Goal: Task Accomplishment & Management: Manage account settings

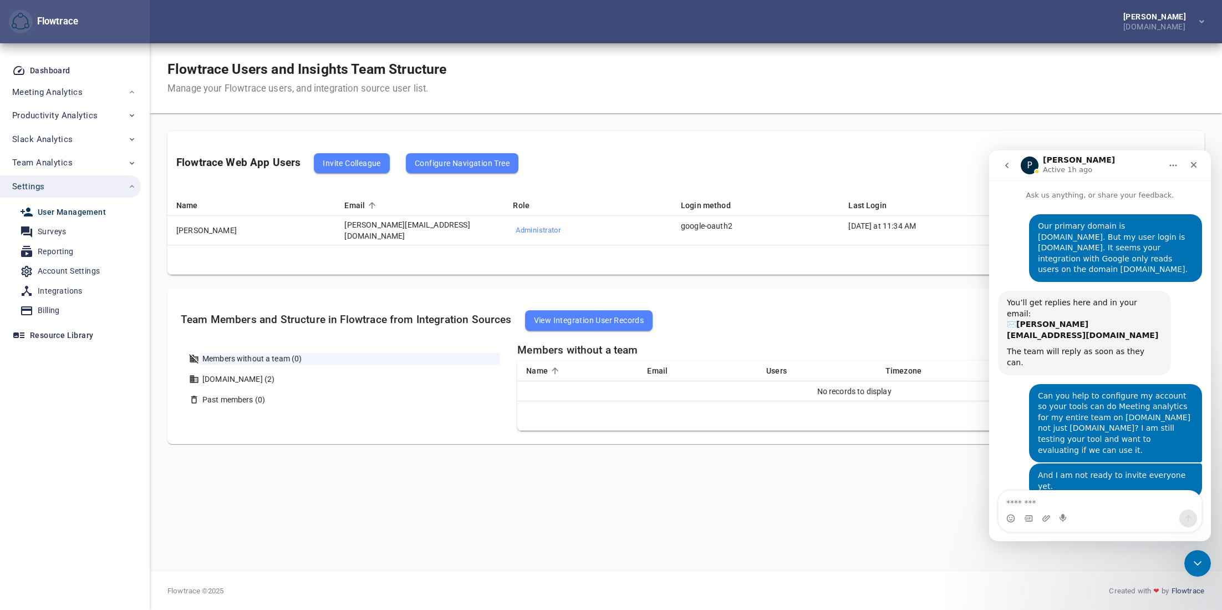
scroll to position [609, 0]
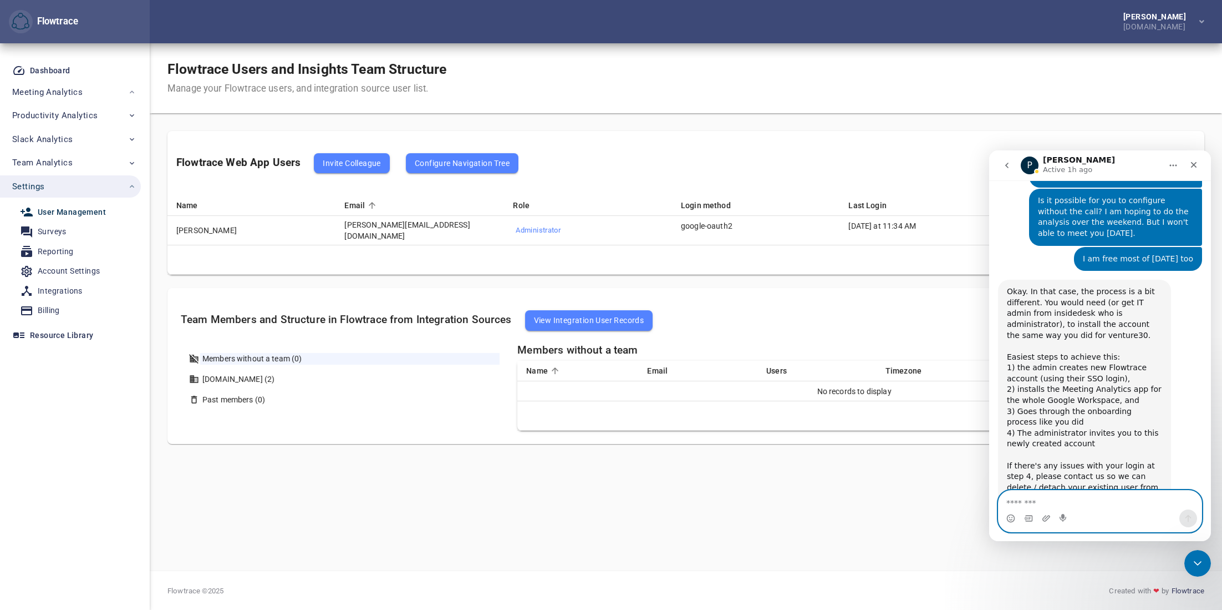
click at [1054, 503] on textarea "Message…" at bounding box center [1100, 499] width 203 height 19
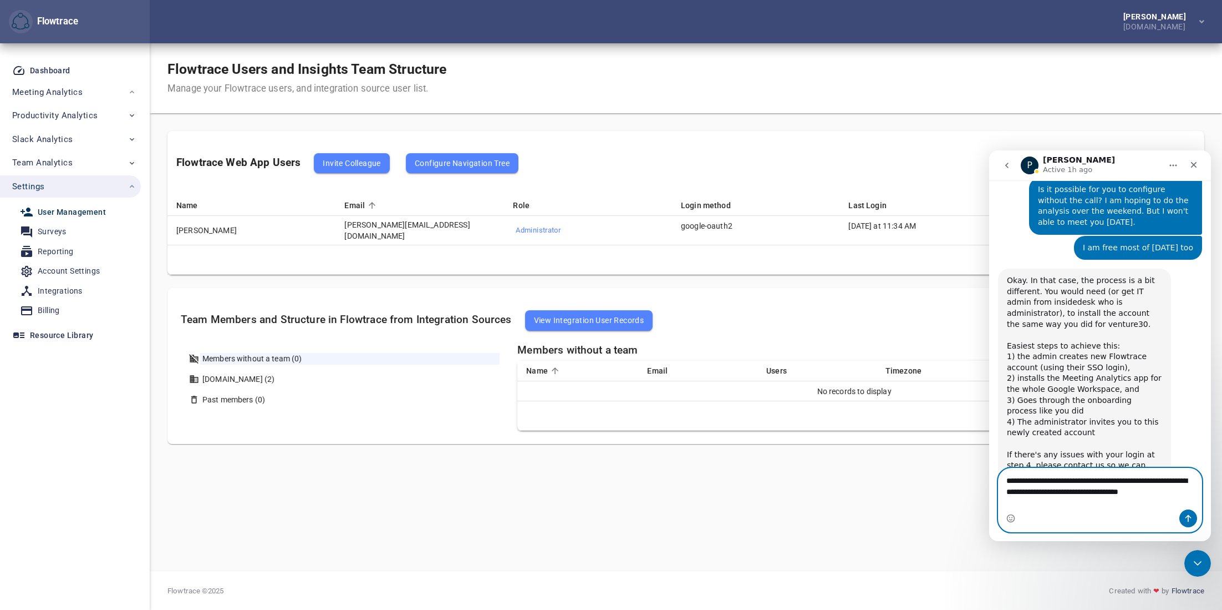
scroll to position [631, 0]
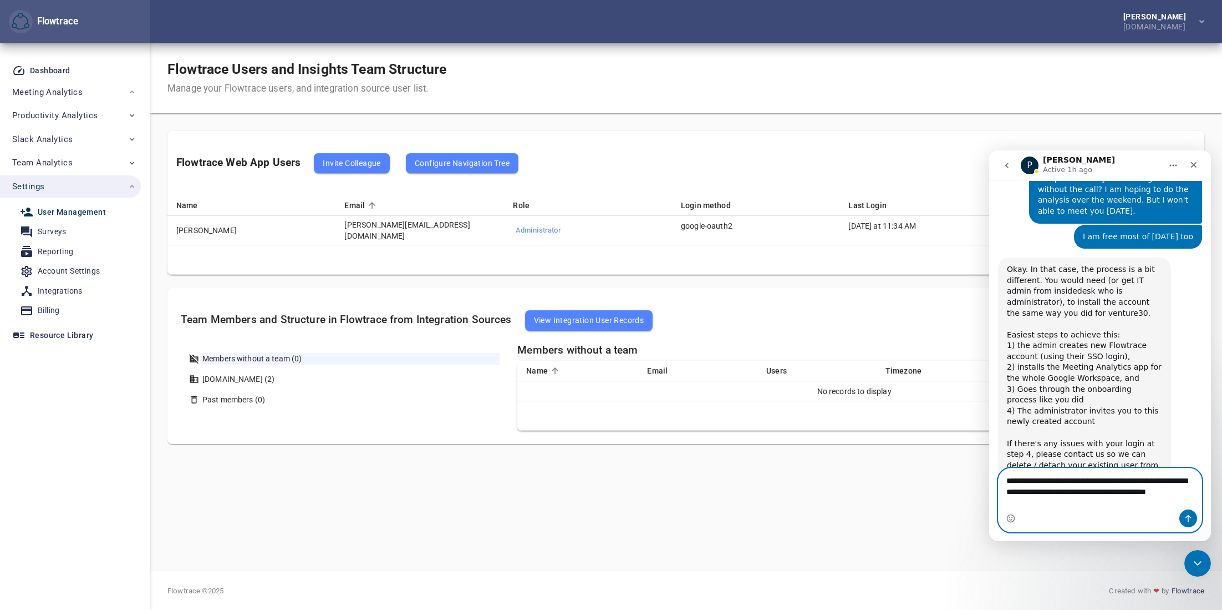
type textarea "**********"
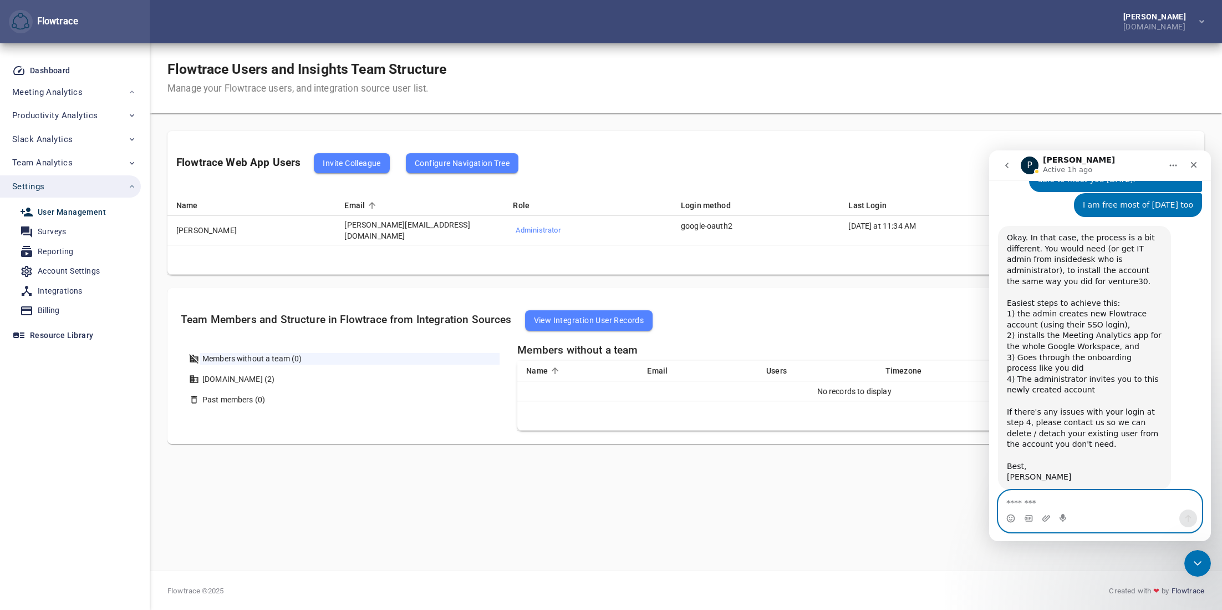
scroll to position [663, 0]
click at [1061, 505] on textarea "Message…" at bounding box center [1100, 499] width 203 height 19
type textarea "*"
type textarea "**********"
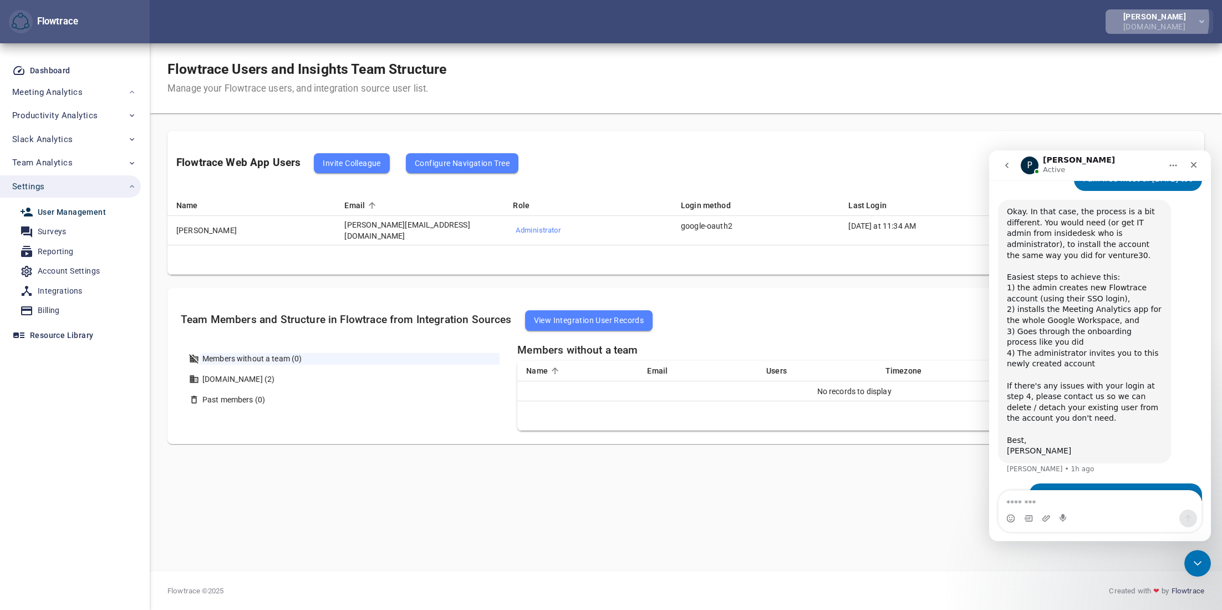
click at [1149, 19] on div "[PERSON_NAME]" at bounding box center [1157, 17] width 67 height 8
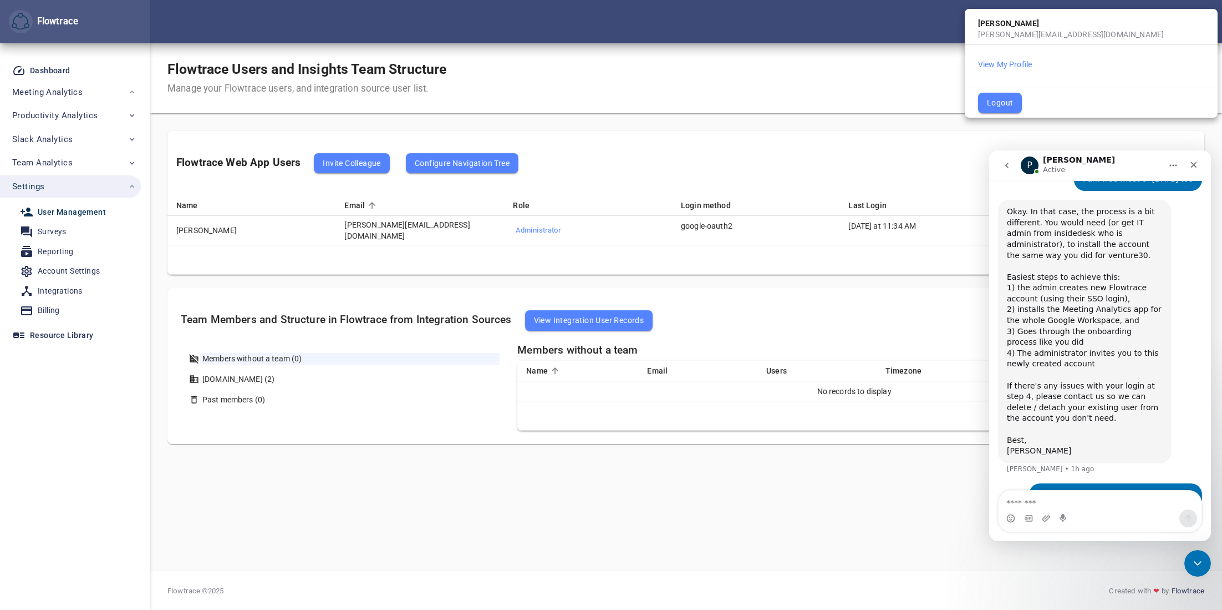
click at [45, 317] on div at bounding box center [611, 305] width 1222 height 610
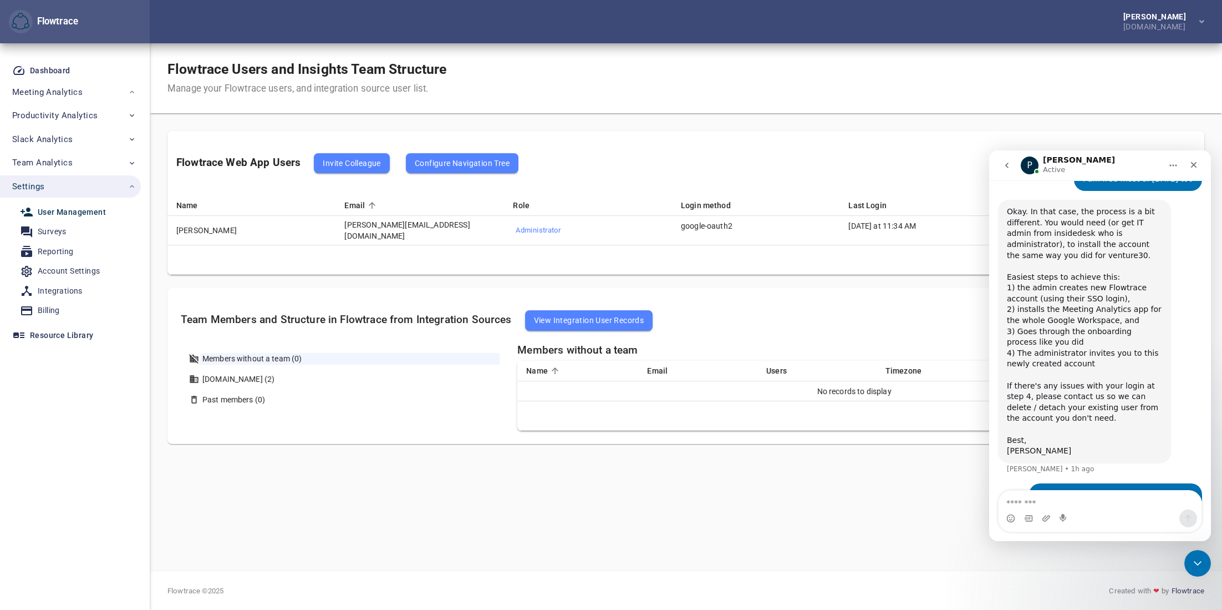
click at [47, 310] on body "Flowtrace Paul Chen venture30.com Flowtrace Dashboard Meeting Analytics Calenda…" at bounding box center [611, 305] width 1222 height 610
click at [53, 312] on div "Billing" at bounding box center [49, 310] width 22 height 14
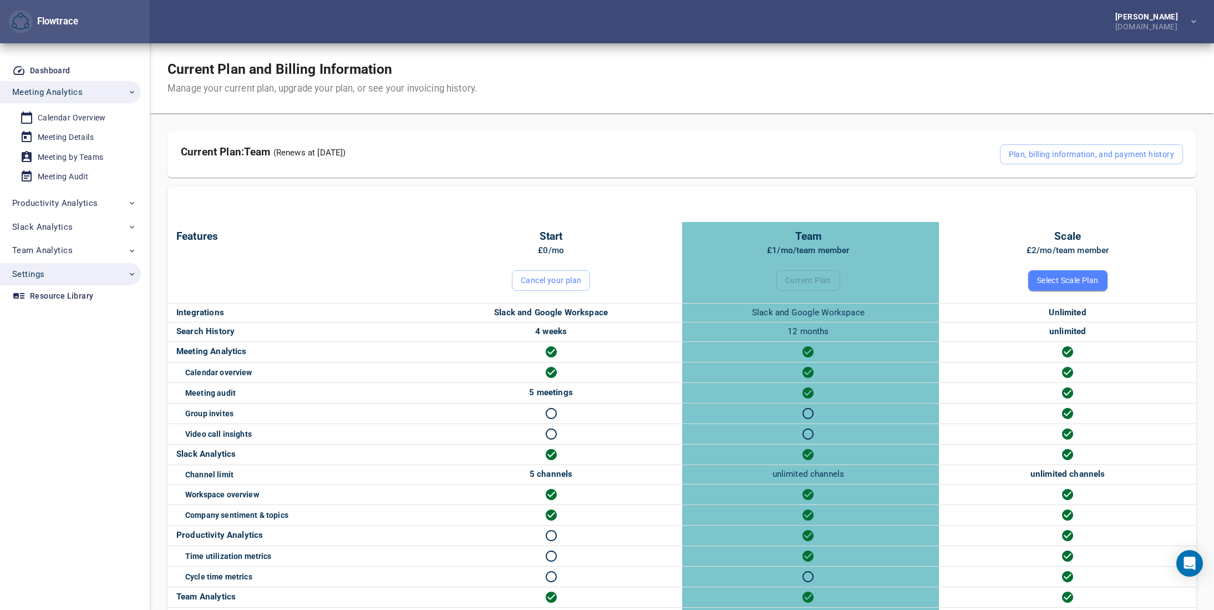
click at [78, 270] on span "Settings" at bounding box center [74, 274] width 124 height 14
click at [50, 398] on div "Billing" at bounding box center [50, 398] width 24 height 14
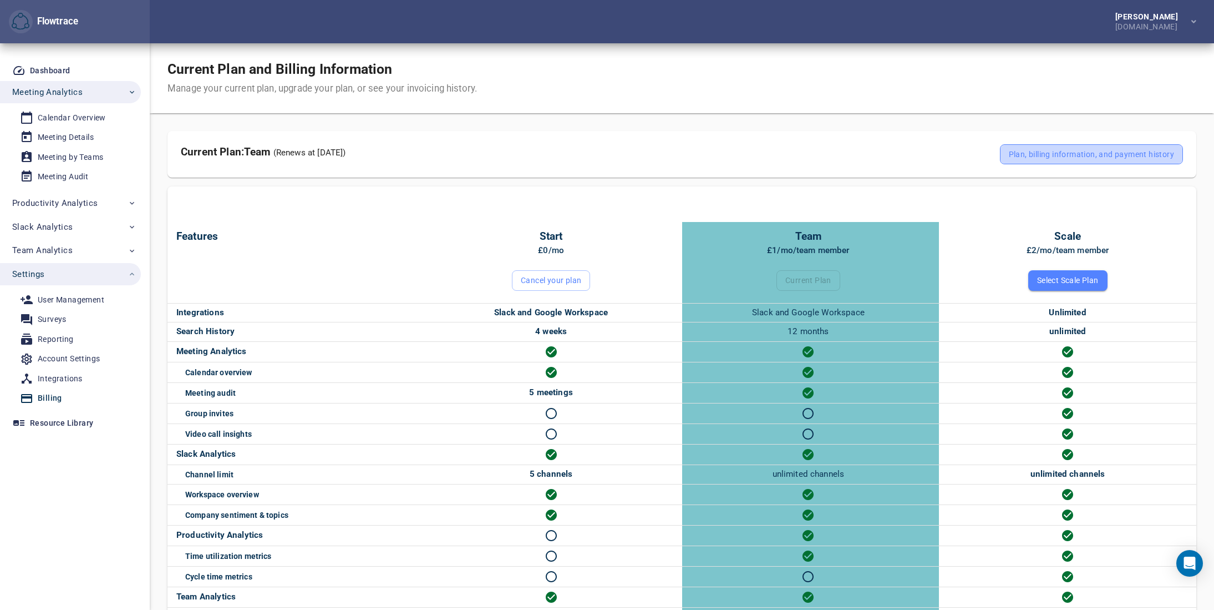
click at [1013, 158] on span "Plan, billing information, and payment history" at bounding box center [1091, 154] width 165 height 13
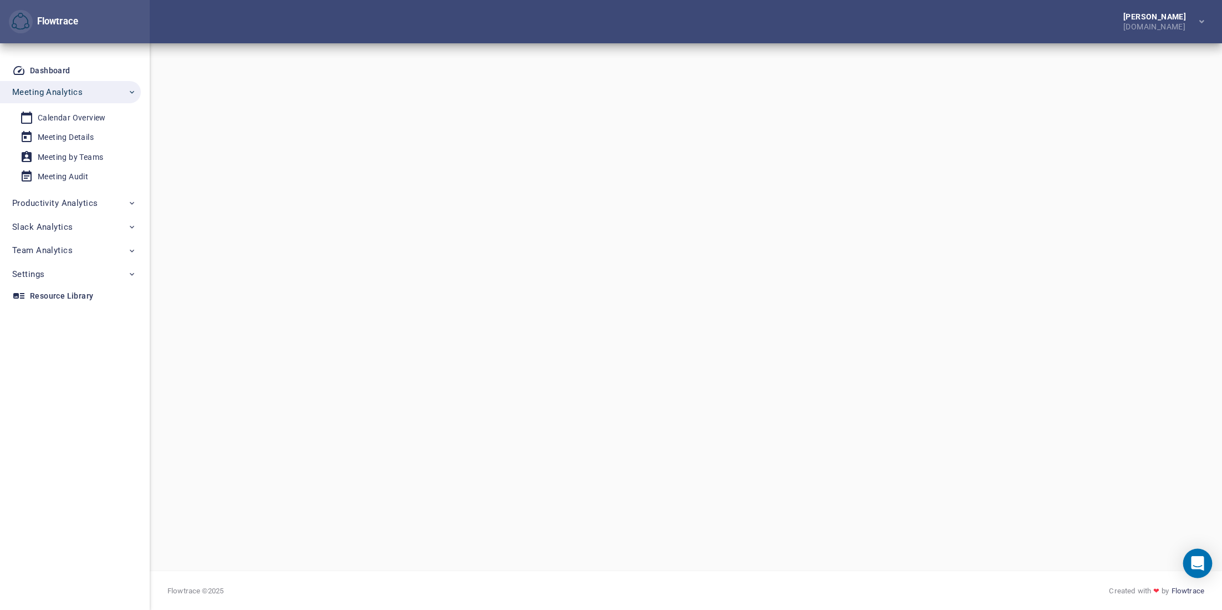
click at [1205, 568] on div "Open Intercom Messenger" at bounding box center [1198, 563] width 29 height 29
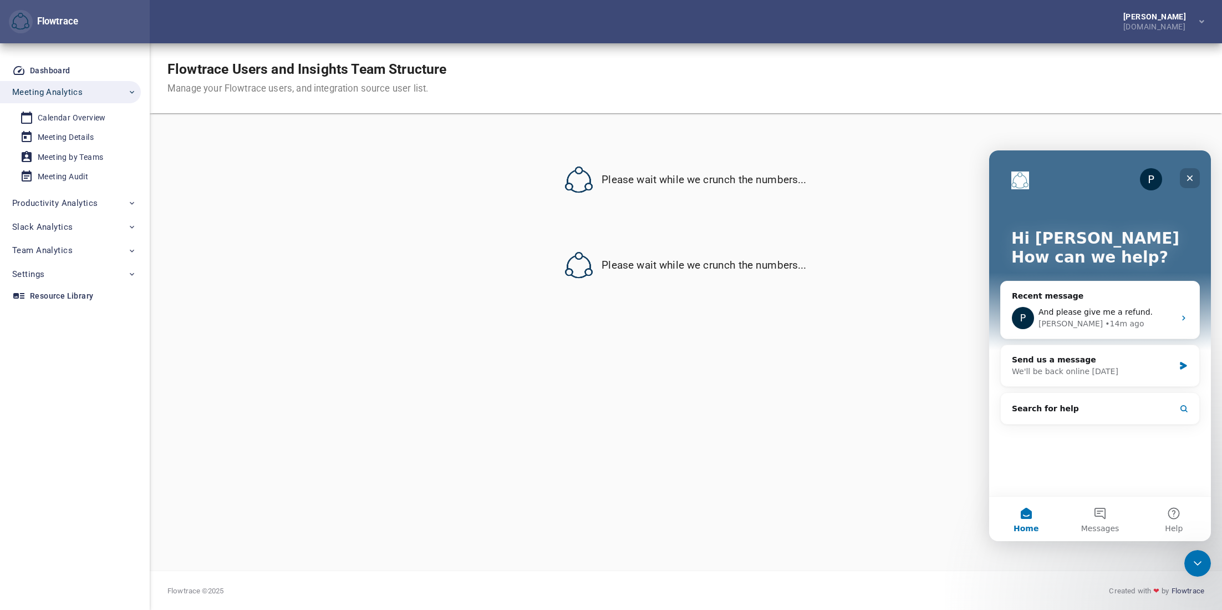
click at [1191, 180] on icon "Close" at bounding box center [1190, 178] width 9 height 9
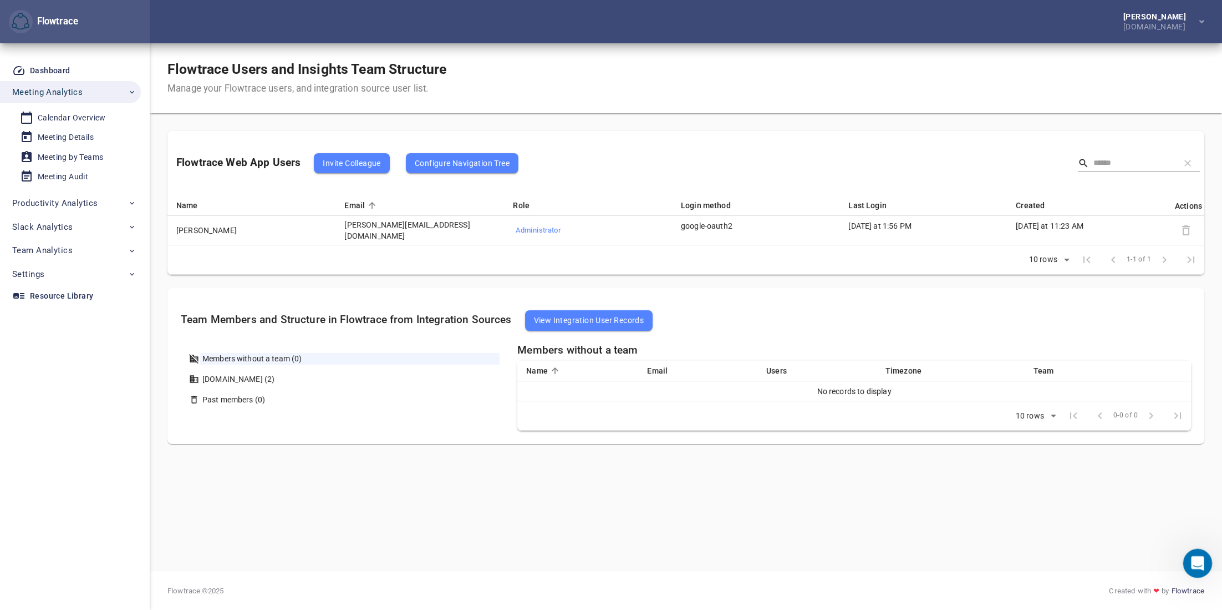
click at [1206, 563] on div "Open Intercom Messenger" at bounding box center [1196, 561] width 37 height 37
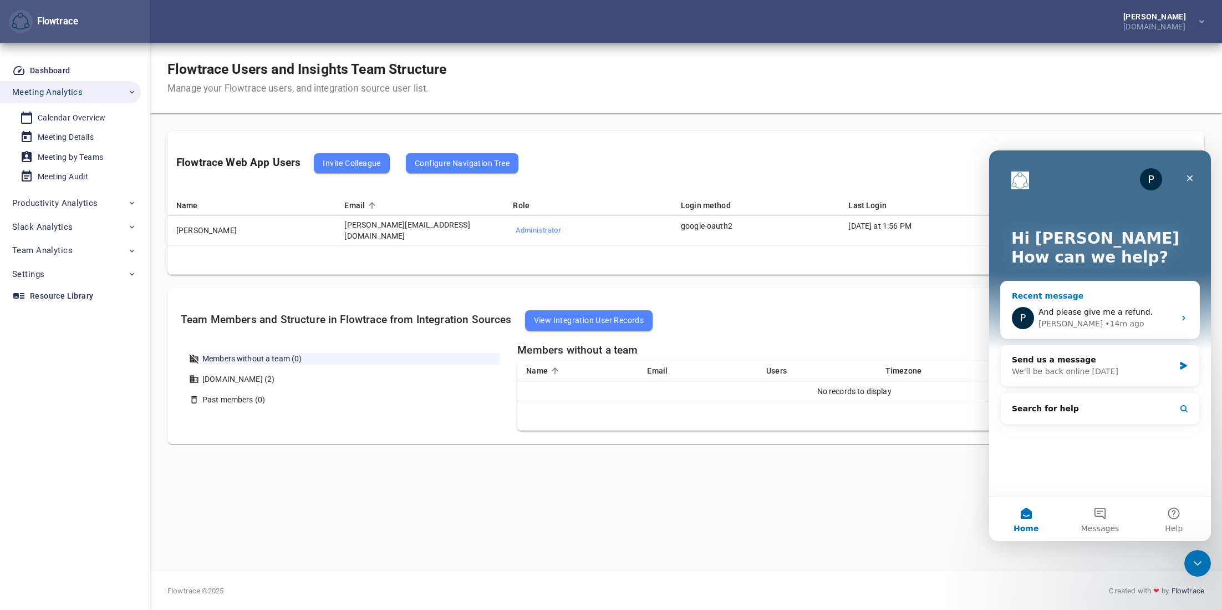
click at [1105, 322] on div "• 14m ago" at bounding box center [1124, 324] width 39 height 12
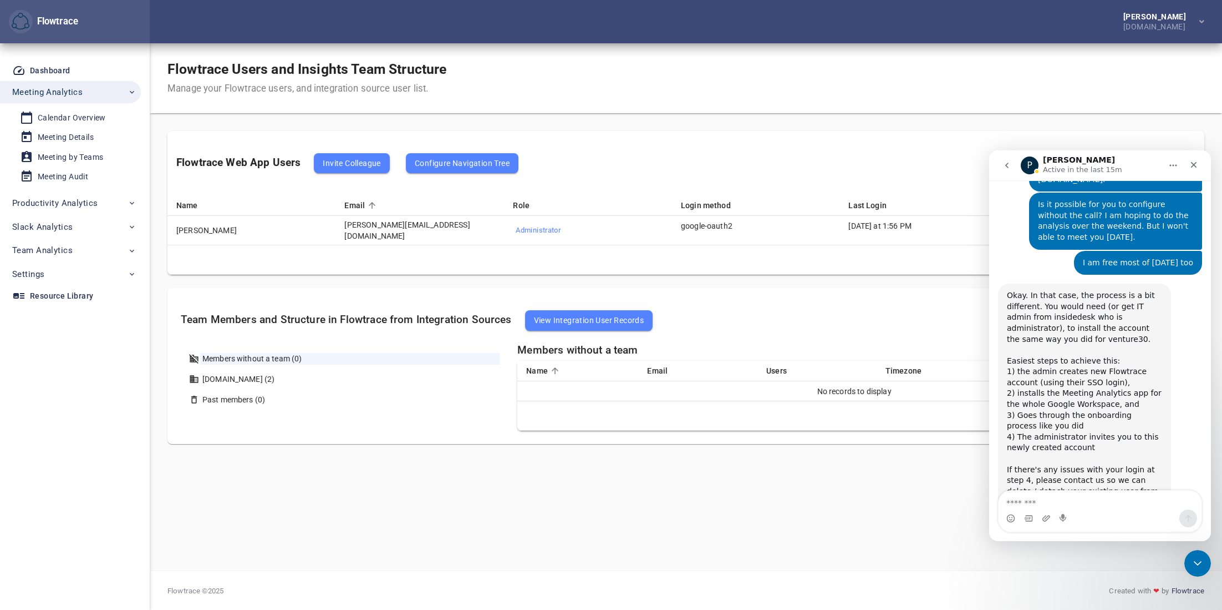
scroll to position [592, 0]
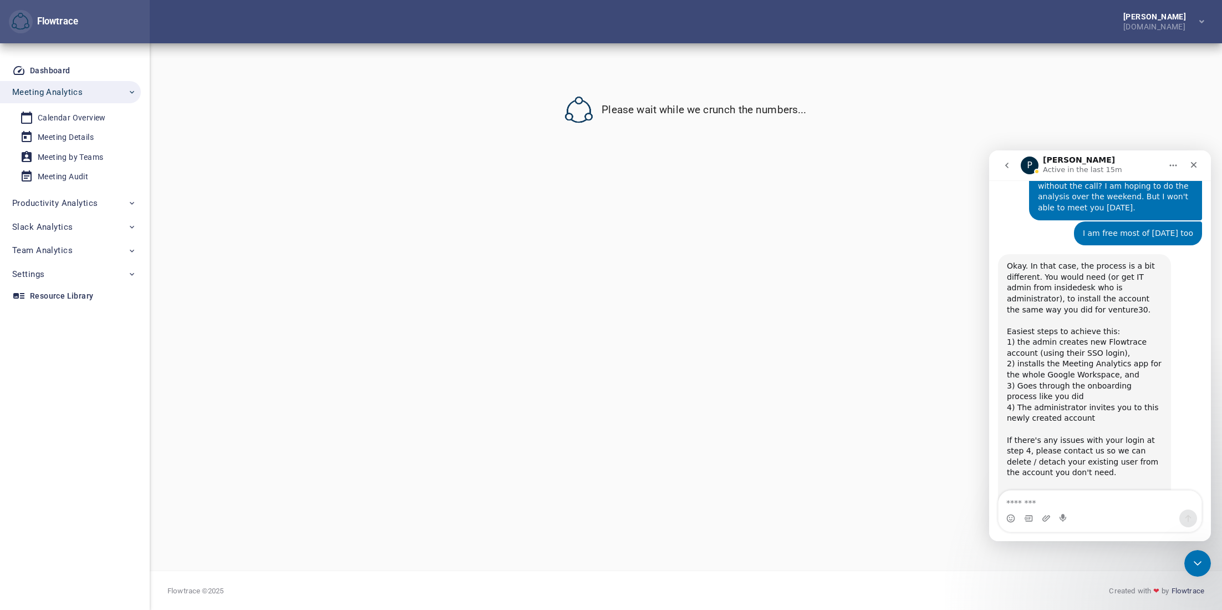
scroll to position [678, 0]
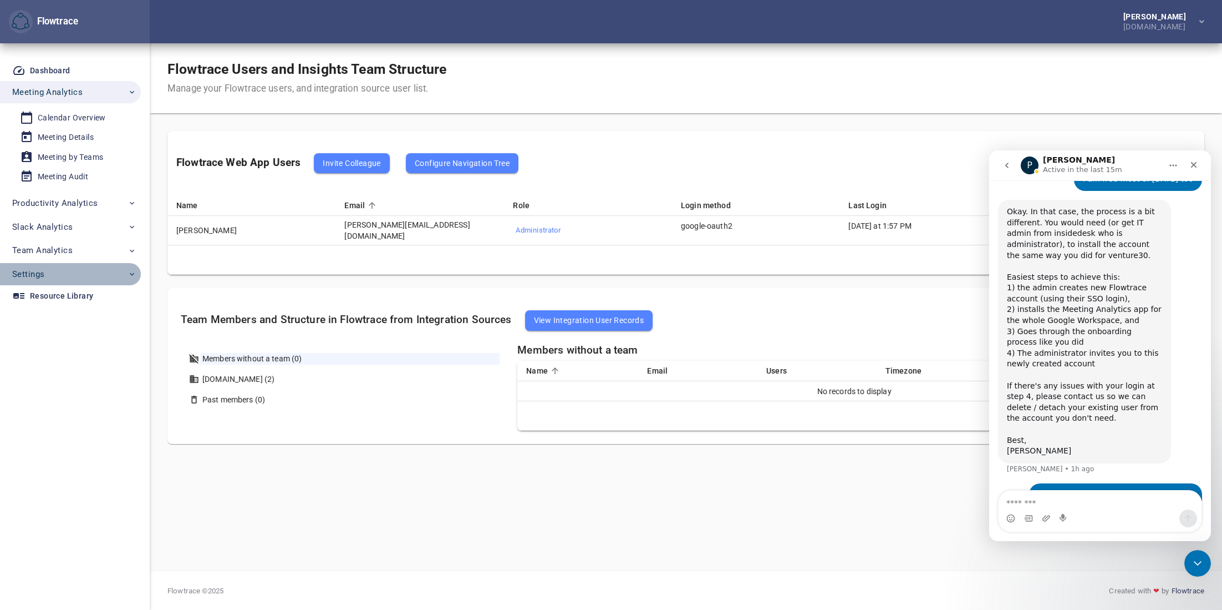
click at [40, 267] on span "Settings" at bounding box center [28, 274] width 32 height 14
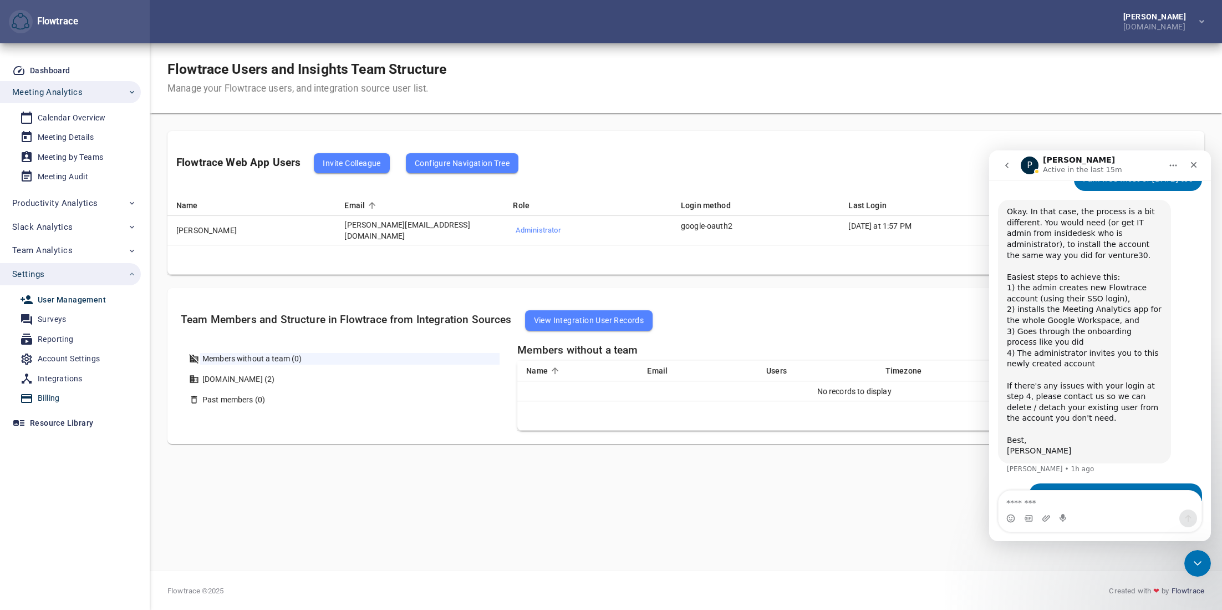
click at [52, 397] on div "Billing" at bounding box center [49, 398] width 22 height 14
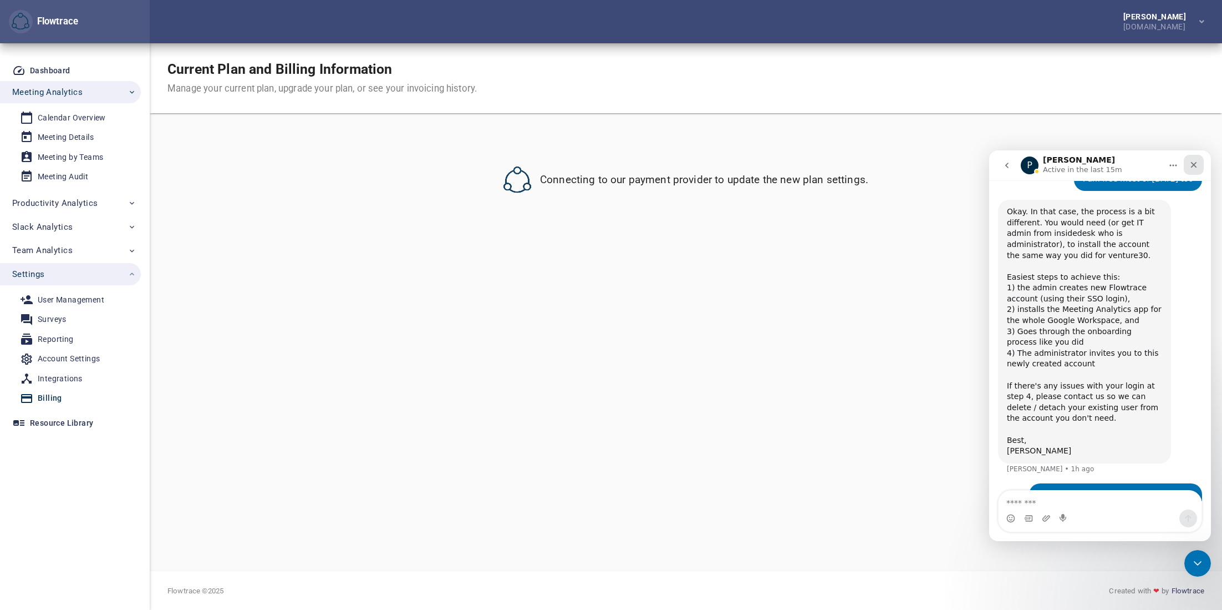
click at [1194, 168] on icon "Close" at bounding box center [1194, 164] width 9 height 9
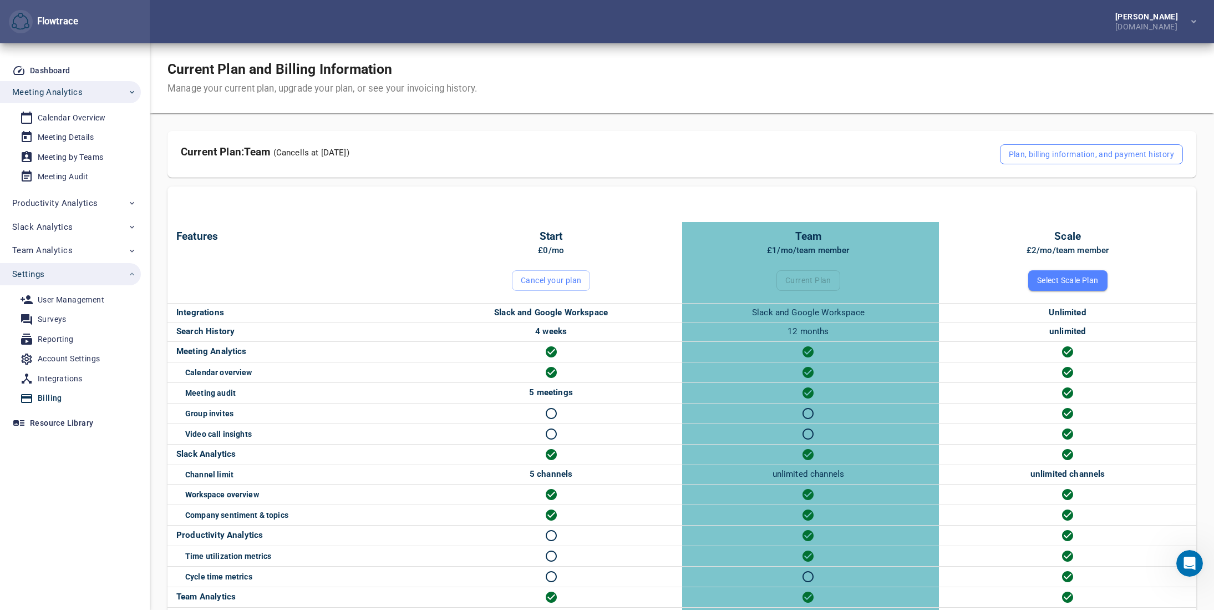
click at [1068, 145] on button "Plan, billing information, and payment history" at bounding box center [1091, 154] width 183 height 20
